Goal: Navigation & Orientation: Find specific page/section

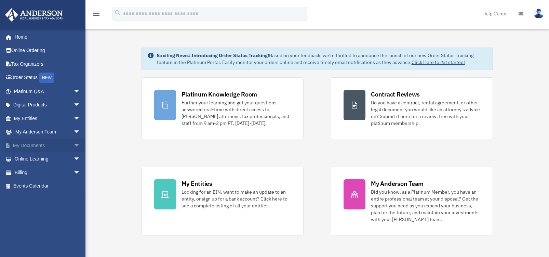
click at [73, 146] on span "arrow_drop_down" at bounding box center [80, 145] width 14 height 14
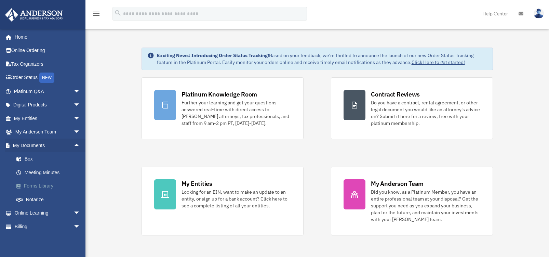
scroll to position [14, 0]
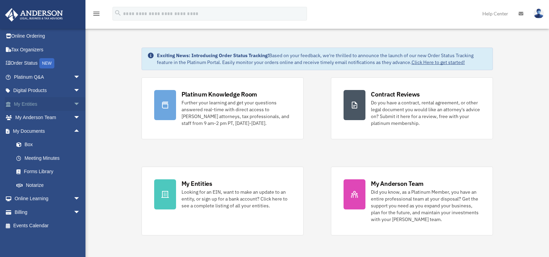
click at [66, 106] on link "My Entities arrow_drop_down" at bounding box center [48, 104] width 86 height 14
click at [73, 103] on span "arrow_drop_down" at bounding box center [80, 104] width 14 height 14
click at [55, 155] on link "Binder Walkthrough" at bounding box center [50, 158] width 81 height 14
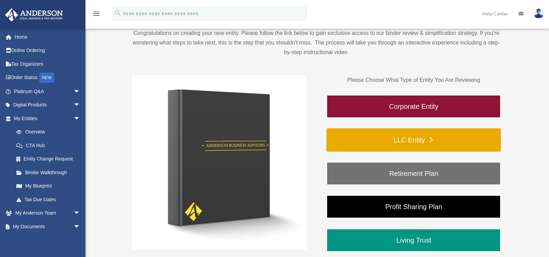
scroll to position [68, 0]
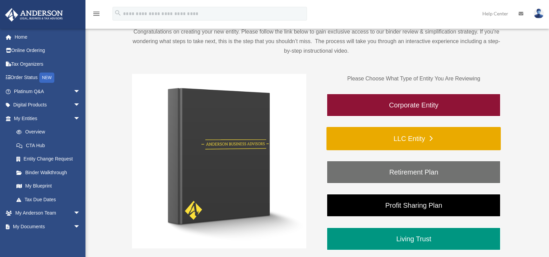
click at [401, 134] on link "LLC Entity" at bounding box center [413, 138] width 174 height 23
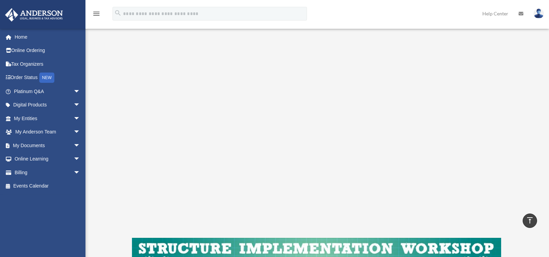
scroll to position [68, 0]
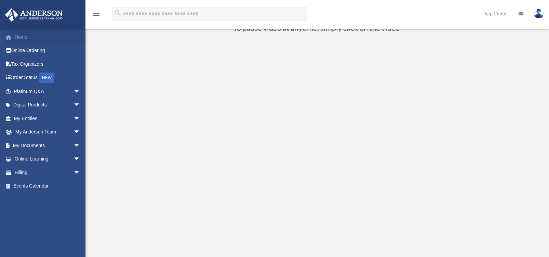
click at [15, 38] on link "Home" at bounding box center [48, 37] width 86 height 14
